Goal: Task Accomplishment & Management: Complete application form

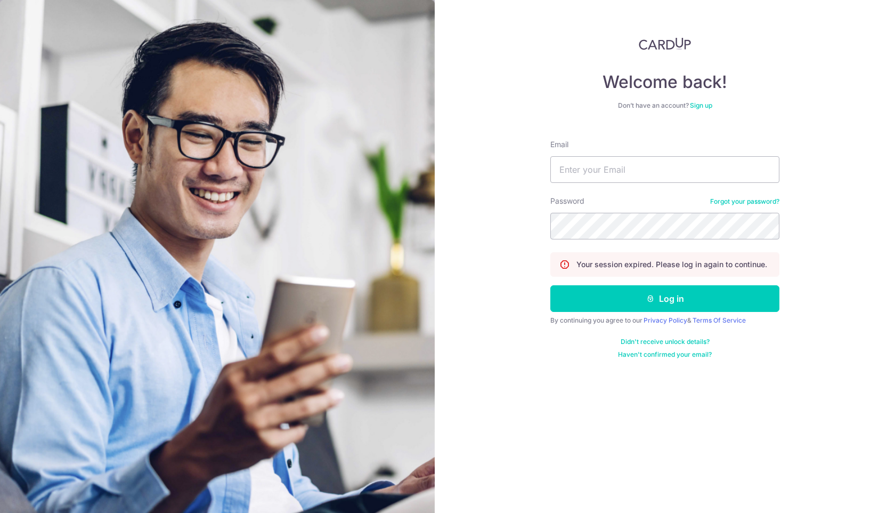
click at [641, 165] on input "Email" at bounding box center [665, 169] width 229 height 27
type input "brandon_hohoho@yahoo.com"
click at [551, 285] on button "Log in" at bounding box center [665, 298] width 229 height 27
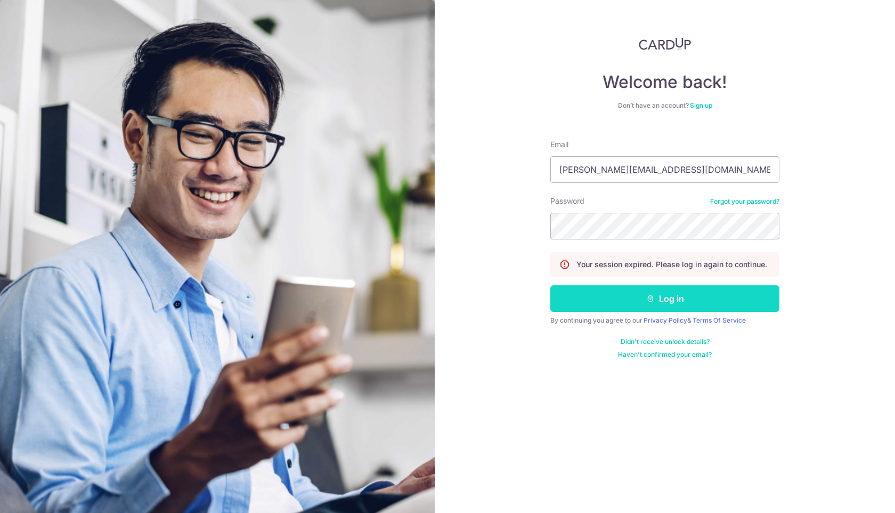
click at [701, 293] on button "Log in" at bounding box center [665, 298] width 229 height 27
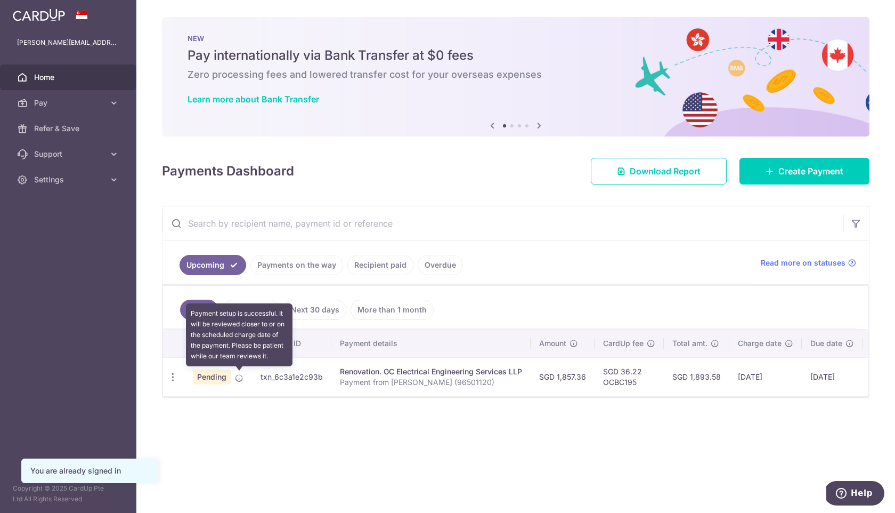
click at [241, 378] on icon at bounding box center [239, 378] width 9 height 9
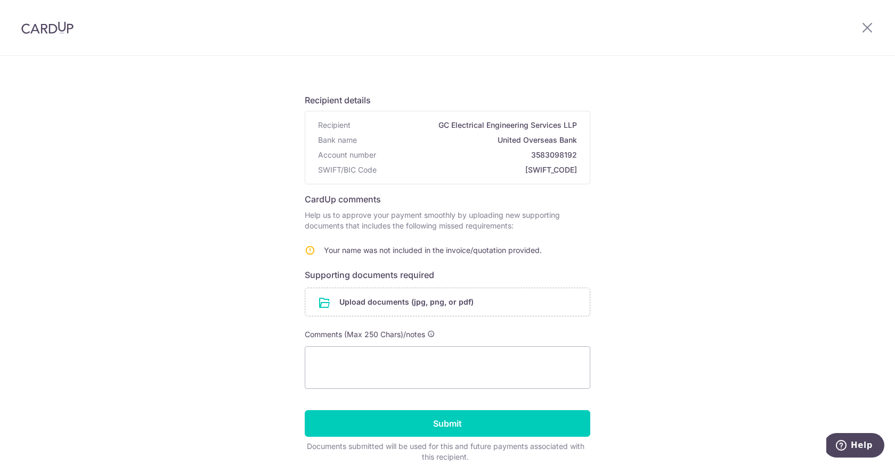
scroll to position [41, 0]
click at [362, 303] on input "file" at bounding box center [447, 302] width 285 height 28
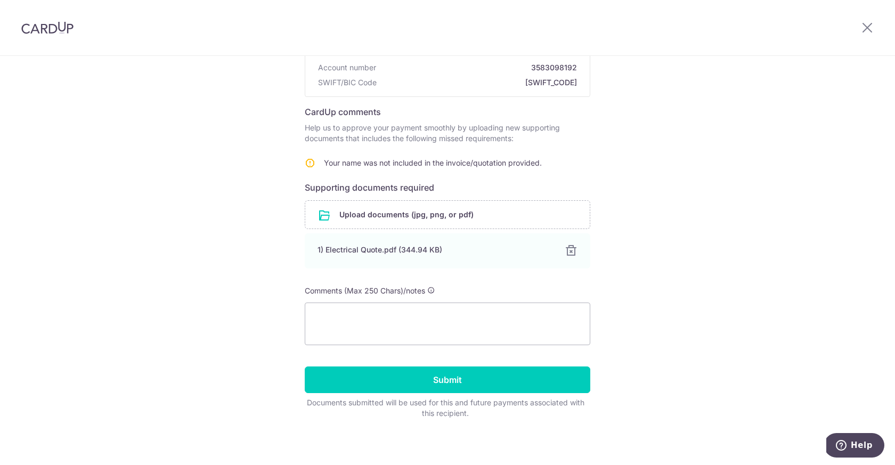
scroll to position [132, 0]
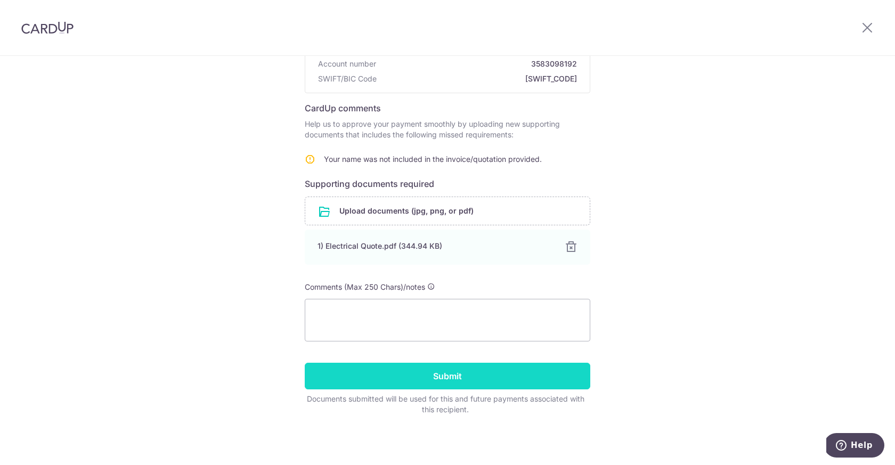
click at [456, 370] on input "Submit" at bounding box center [448, 376] width 286 height 27
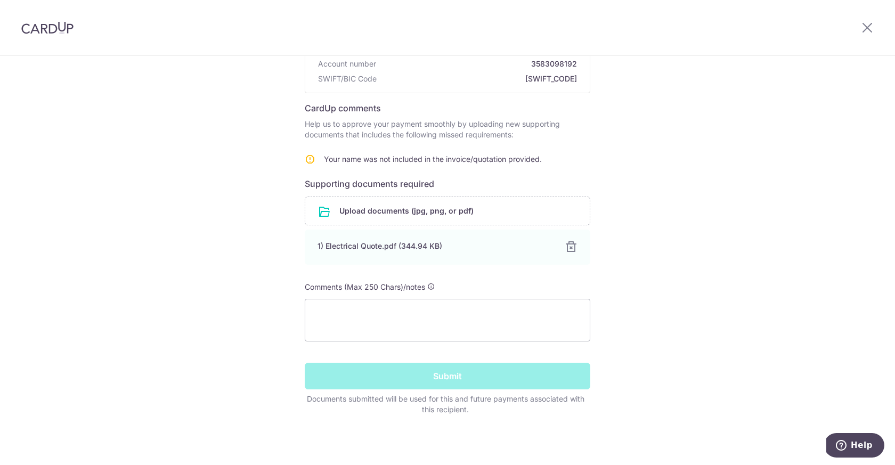
click at [441, 378] on div "Submit" at bounding box center [447, 376] width 298 height 27
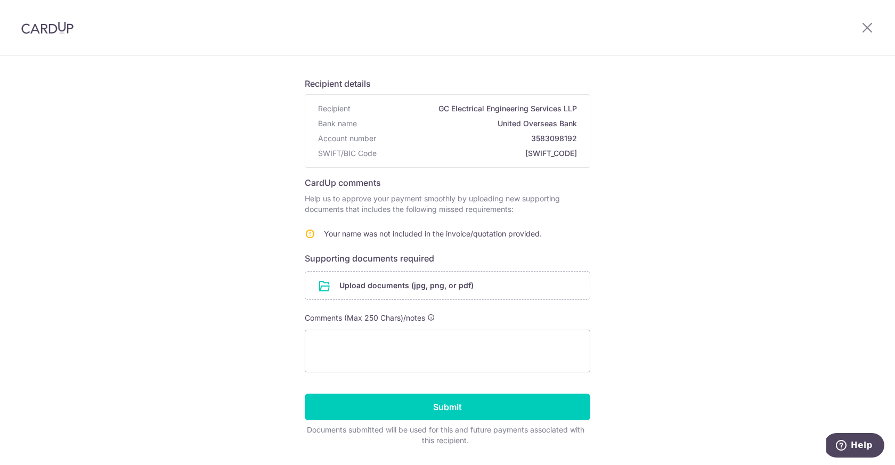
scroll to position [58, 0]
click at [505, 286] on input "file" at bounding box center [447, 285] width 285 height 28
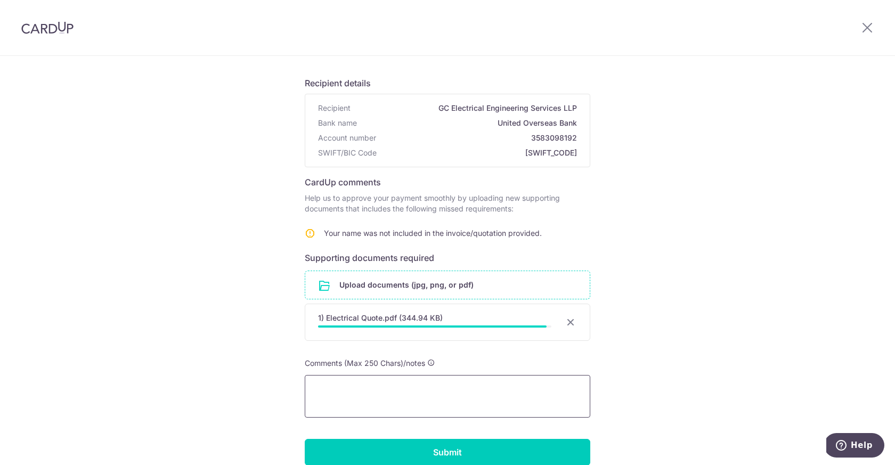
scroll to position [106, 0]
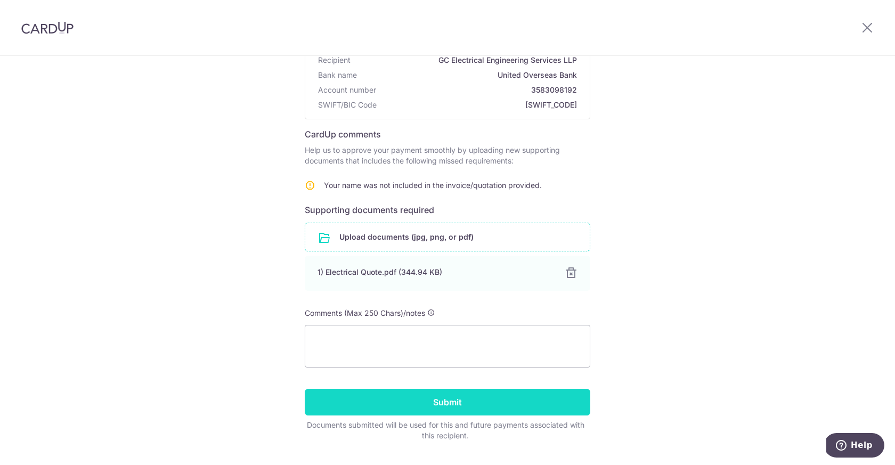
click at [482, 402] on input "Submit" at bounding box center [448, 402] width 286 height 27
